Goal: Transaction & Acquisition: Purchase product/service

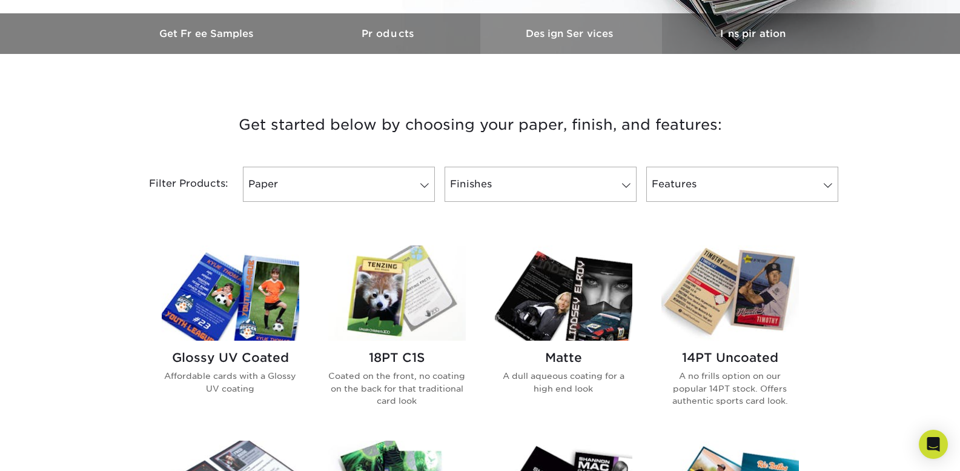
scroll to position [303, 0]
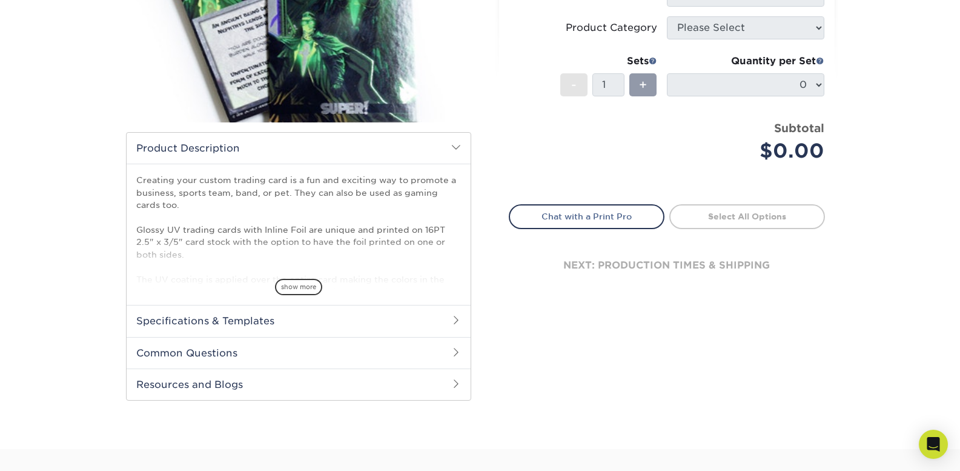
scroll to position [242, 0]
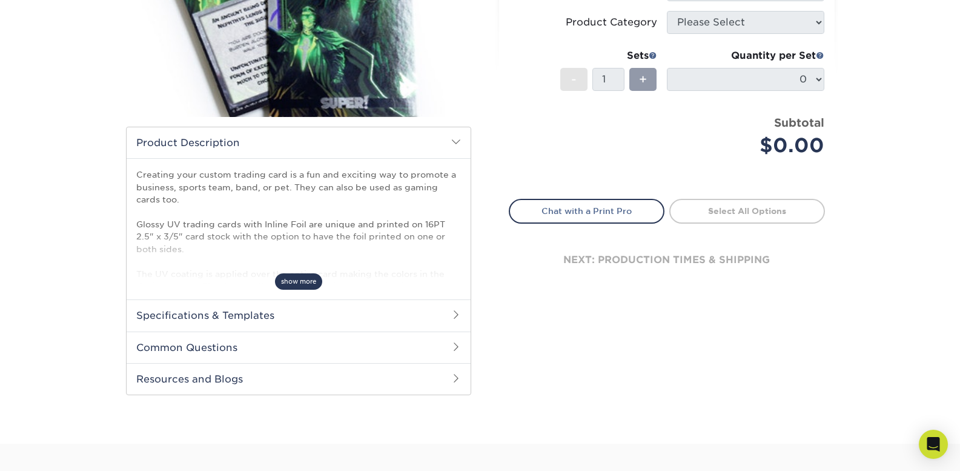
click at [297, 283] on span "show more" at bounding box center [298, 281] width 47 height 16
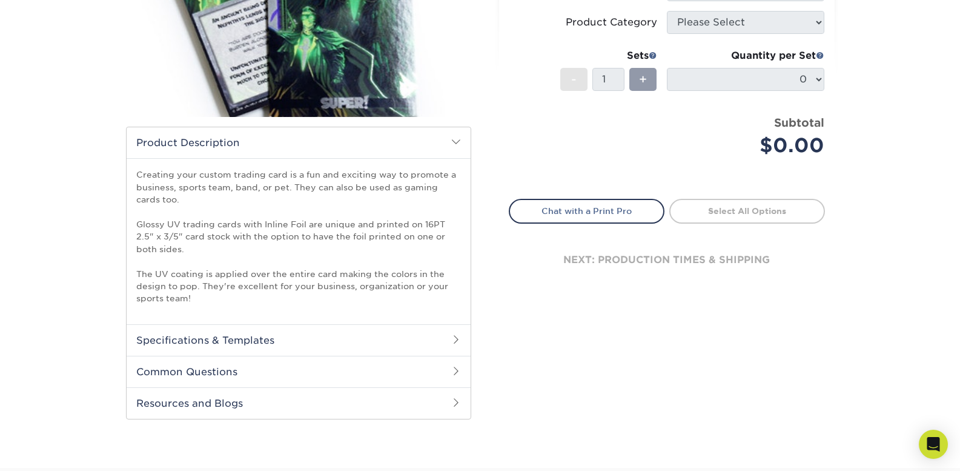
click at [304, 332] on h2 "Specifications & Templates" at bounding box center [299, 339] width 344 height 31
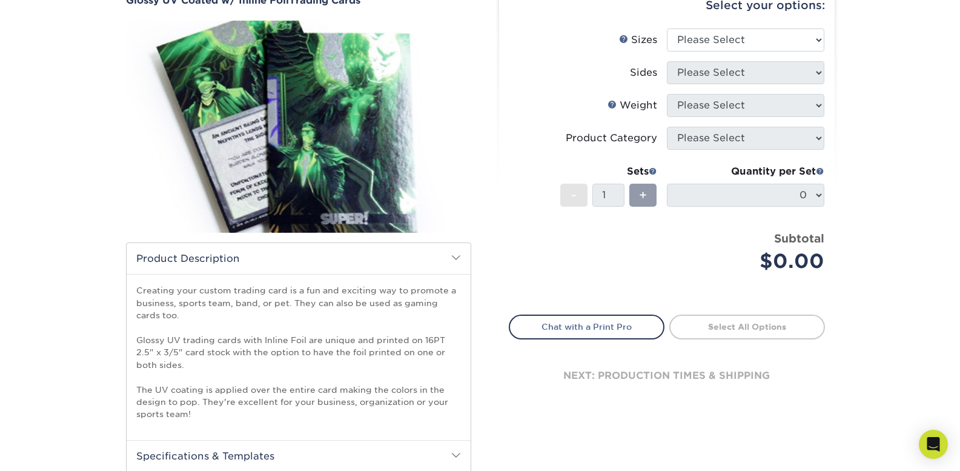
scroll to position [121, 0]
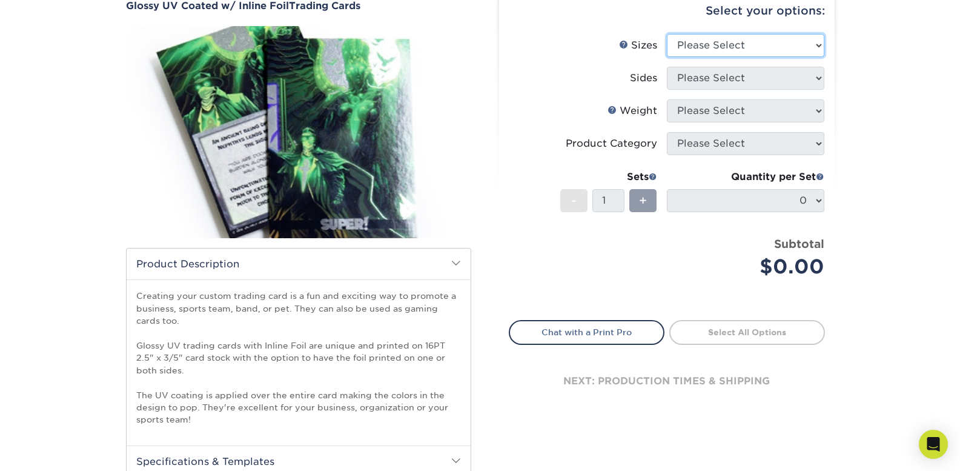
click at [707, 37] on select "Please Select 2.5" x 3.5"" at bounding box center [745, 45] width 157 height 23
select select "2.50x3.50"
click at [667, 34] on select "Please Select 2.5" x 3.5"" at bounding box center [745, 45] width 157 height 23
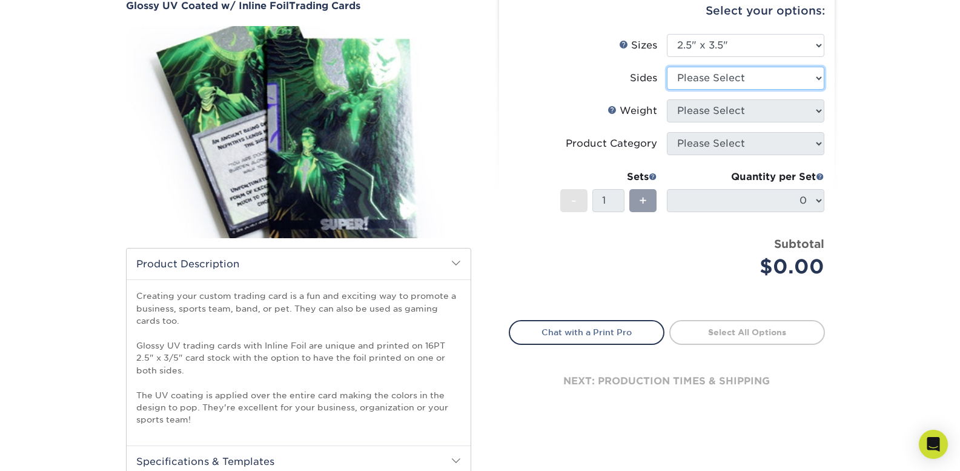
click at [694, 76] on select "Please Select Print Both Sides - Foil Back Only Print Both Sides - Foil Both Si…" at bounding box center [745, 78] width 157 height 23
click at [667, 67] on select "Please Select Print Both Sides - Foil Back Only Print Both Sides - Foil Both Si…" at bounding box center [745, 78] width 157 height 23
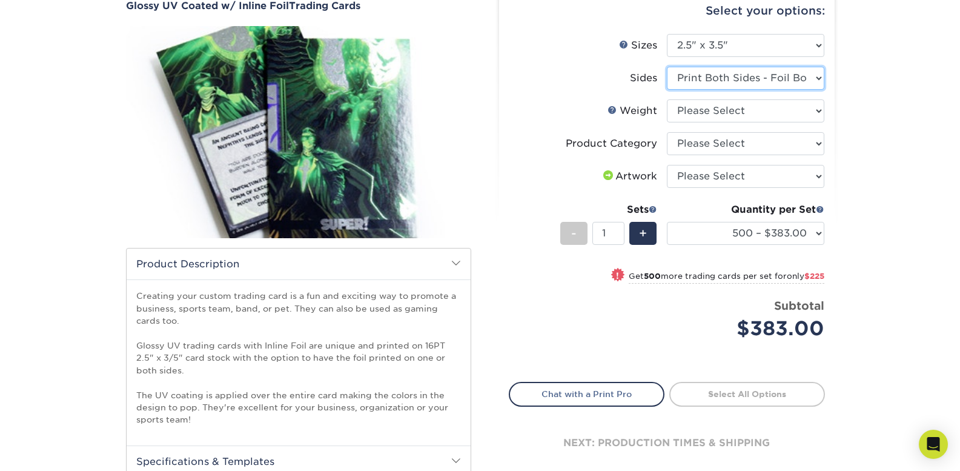
click at [693, 79] on select "Please Select Print Both Sides - Foil Back Only Print Both Sides - Foil Both Si…" at bounding box center [745, 78] width 157 height 23
click at [667, 67] on select "Please Select Print Both Sides - Foil Back Only Print Both Sides - Foil Both Si…" at bounding box center [745, 78] width 157 height 23
click at [684, 78] on select "Please Select Print Both Sides - Foil Back Only Print Both Sides - Foil Both Si…" at bounding box center [745, 78] width 157 height 23
select select "a75ac2f1-9911-48d6-841d-245b5ac08f27"
click at [667, 67] on select "Please Select Print Both Sides - Foil Back Only Print Both Sides - Foil Both Si…" at bounding box center [745, 78] width 157 height 23
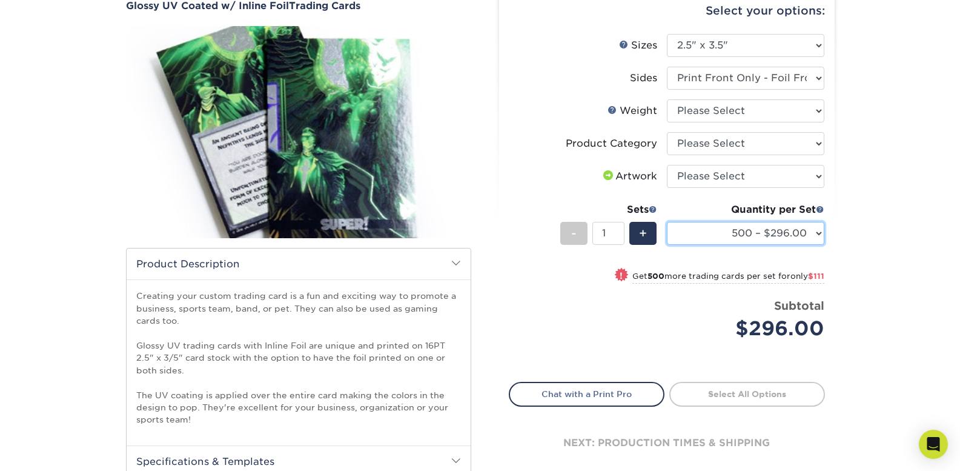
click at [770, 239] on select "500 – $296.00 1000 – $407.00 2500 – $675.00 5000 – $974.00" at bounding box center [745, 233] width 157 height 23
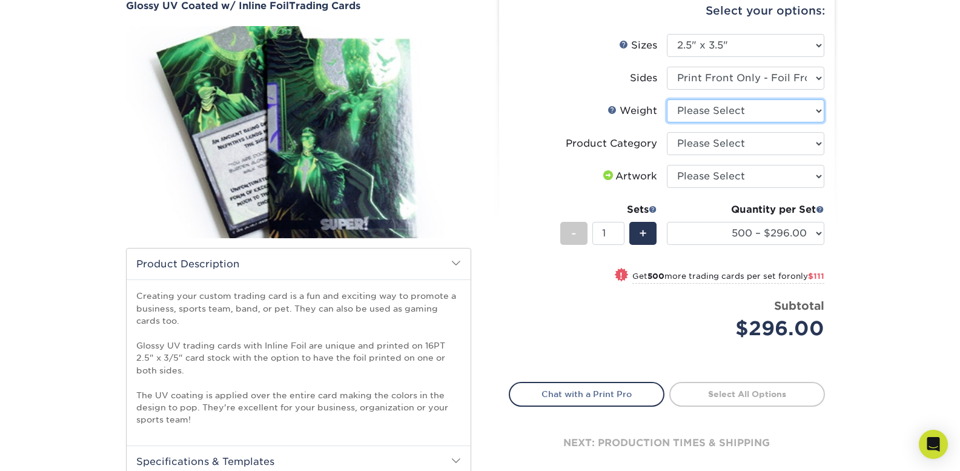
click at [692, 108] on select "Please Select 16PT" at bounding box center [745, 110] width 157 height 23
select select "16PT"
click at [667, 99] on select "Please Select 16PT" at bounding box center [745, 110] width 157 height 23
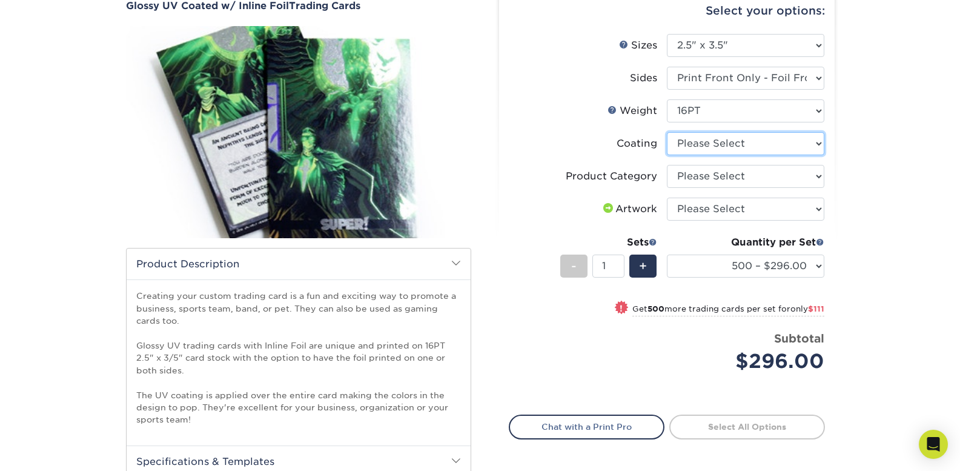
click at [686, 142] on select at bounding box center [745, 143] width 157 height 23
select select "ae367451-b2b8-45df-a344-0f05b6a12993"
click at [667, 132] on select at bounding box center [745, 143] width 157 height 23
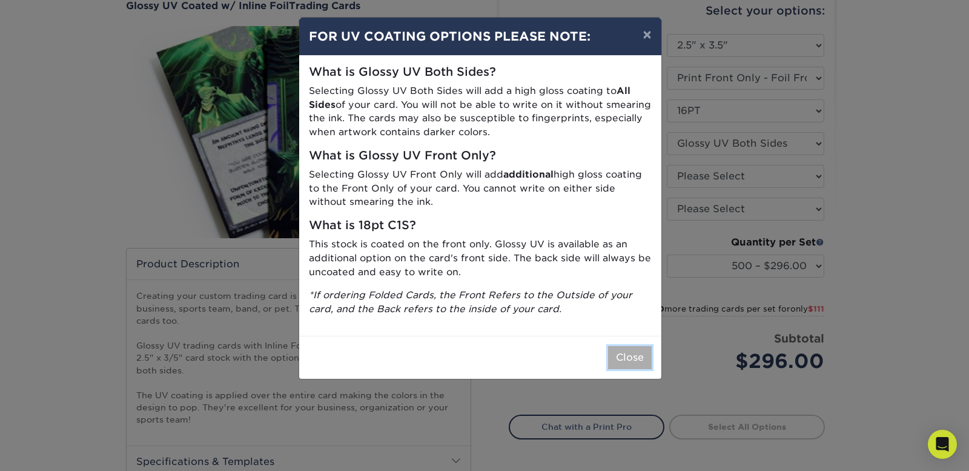
click at [638, 354] on button "Close" at bounding box center [630, 357] width 44 height 23
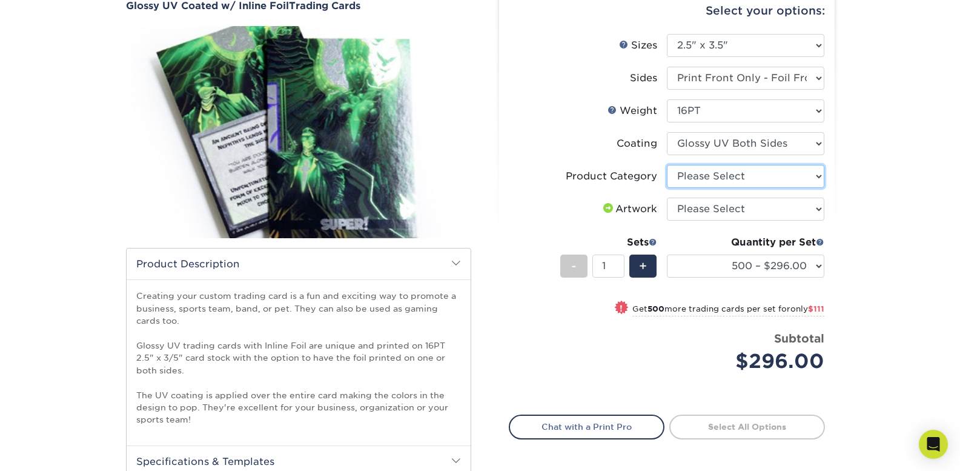
click at [706, 180] on select "Please Select Trading Cards" at bounding box center [745, 176] width 157 height 23
select select "c2f9bce9-36c2-409d-b101-c29d9d031e18"
click at [667, 165] on select "Please Select Trading Cards" at bounding box center [745, 176] width 157 height 23
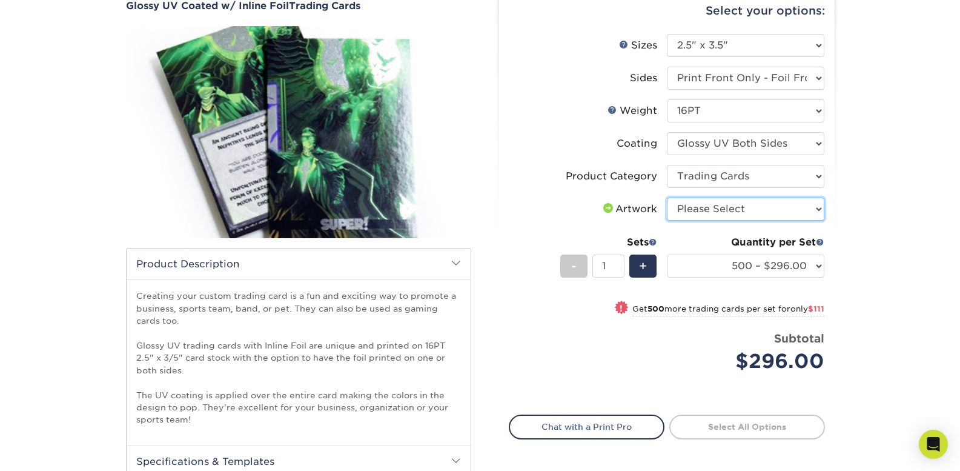
click at [702, 207] on select "Please Select I will upload files I need a design - $100" at bounding box center [745, 208] width 157 height 23
select select "upload"
click at [667, 197] on select "Please Select I will upload files I need a design - $100" at bounding box center [745, 208] width 157 height 23
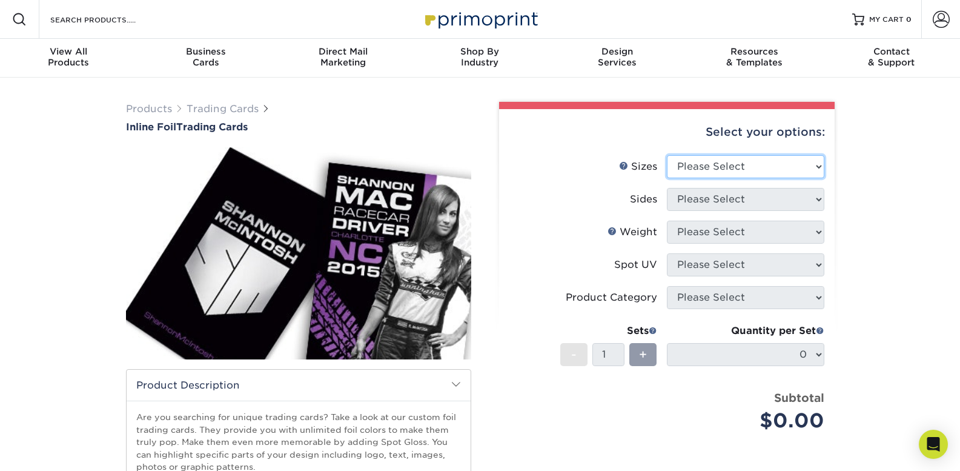
click at [747, 173] on select "Please Select 2.5" x 3.5"" at bounding box center [745, 166] width 157 height 23
select select "2.50x3.50"
click at [667, 155] on select "Please Select 2.5" x 3.5"" at bounding box center [745, 166] width 157 height 23
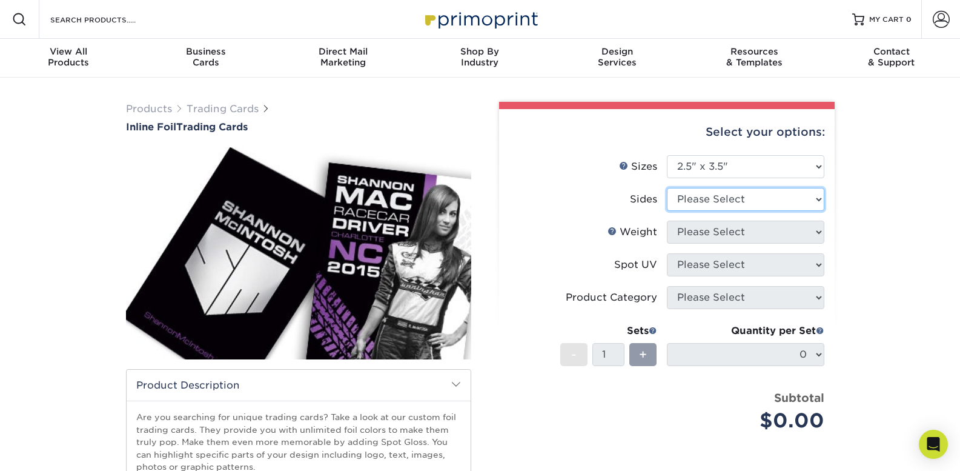
click at [737, 202] on select "Please Select Print Both Sides - Foil Back Only Print Both Sides - Foil Both Si…" at bounding box center [745, 199] width 157 height 23
select select "a75ac2f1-9911-48d6-841d-245b5ac08f27"
click at [667, 188] on select "Please Select Print Both Sides - Foil Back Only Print Both Sides - Foil Both Si…" at bounding box center [745, 199] width 157 height 23
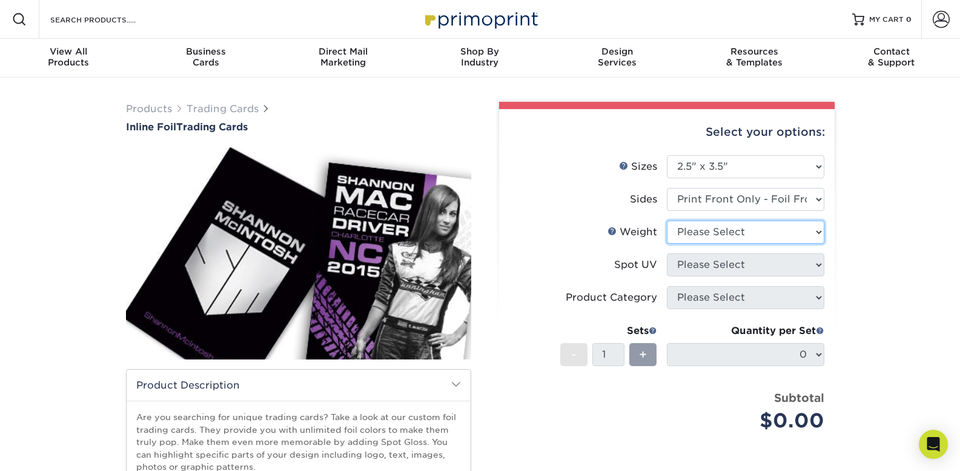
click at [724, 231] on select "Please Select 16PT" at bounding box center [745, 231] width 157 height 23
select select "16PT"
click at [667, 220] on select "Please Select 16PT" at bounding box center [745, 231] width 157 height 23
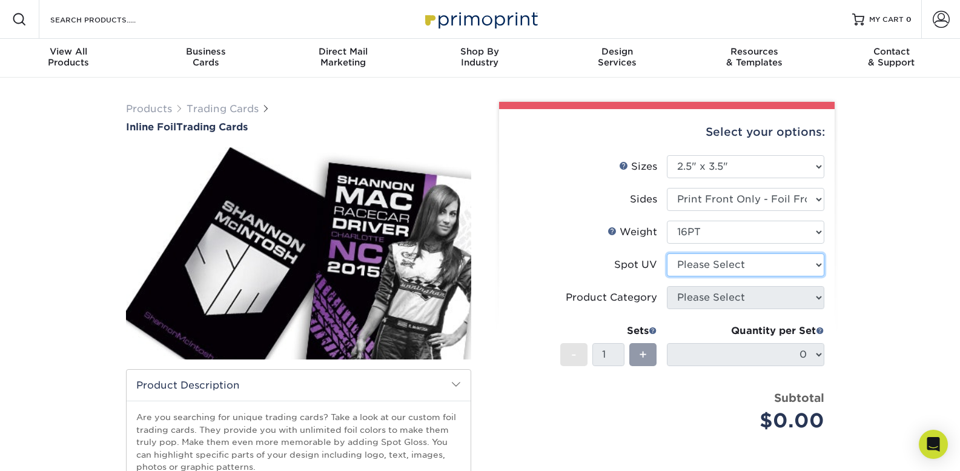
click at [724, 262] on select "Please Select No Spot UV Front Only Back Only" at bounding box center [745, 264] width 157 height 23
select select "1"
click at [667, 253] on select "Please Select No Spot UV Front Only Back Only" at bounding box center [745, 264] width 157 height 23
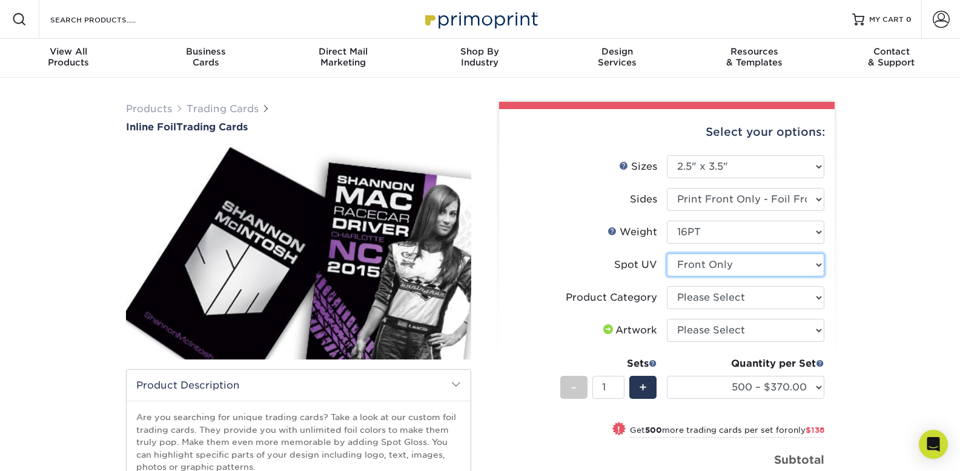
scroll to position [61, 0]
